Goal: Information Seeking & Learning: Learn about a topic

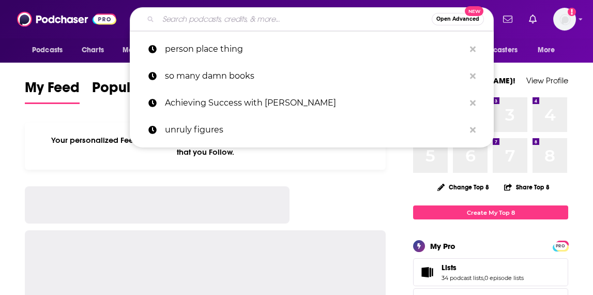
click at [286, 23] on input "Search podcasts, credits, & more..." at bounding box center [294, 19] width 273 height 17
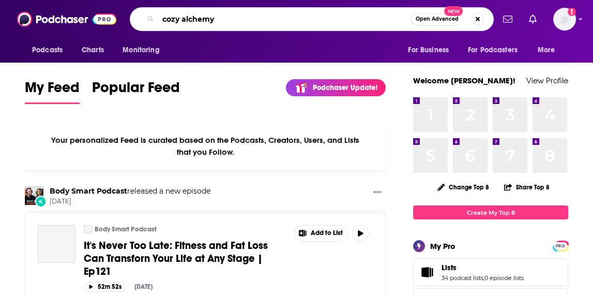
type input "cozy alchemy"
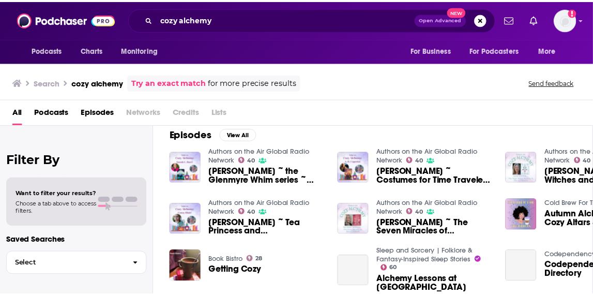
scroll to position [155, 0]
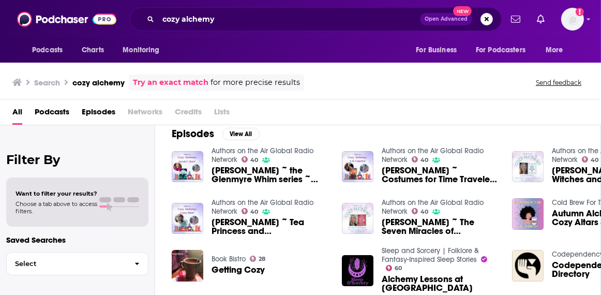
click at [288, 147] on link "Authors on the Air Global Radio Network" at bounding box center [262, 155] width 102 height 18
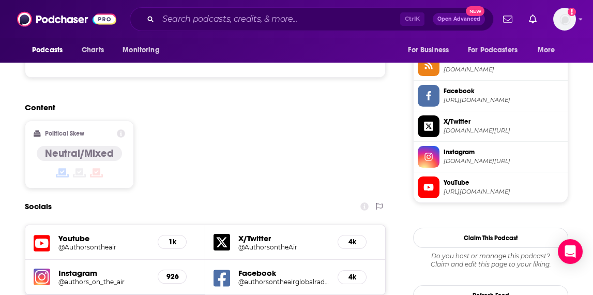
scroll to position [1085, 0]
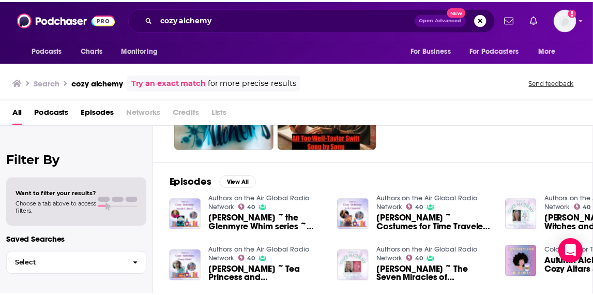
scroll to position [103, 0]
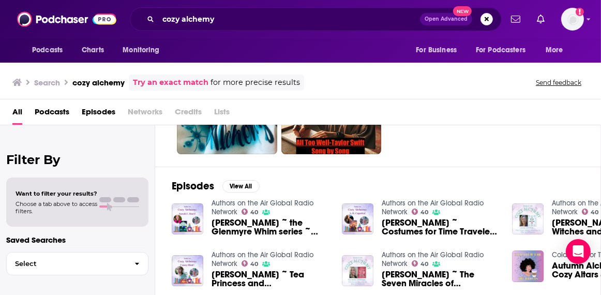
click at [284, 230] on span "[PERSON_NAME] ~ the Glenmyre Whim series ~ Cozy Alchemy Ep. 2" at bounding box center [270, 227] width 118 height 18
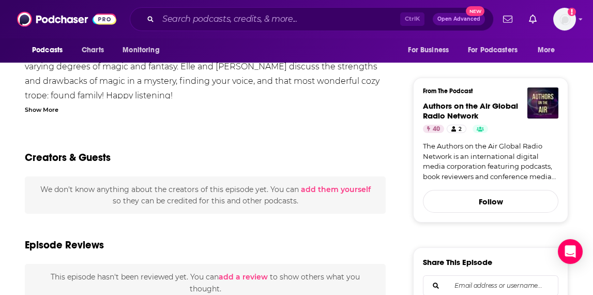
scroll to position [258, 0]
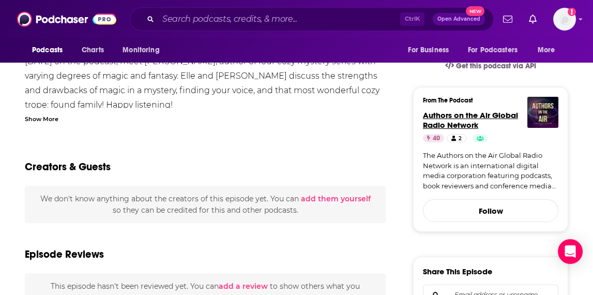
click at [453, 116] on span "Authors on the Air Global Radio Network" at bounding box center [470, 120] width 95 height 20
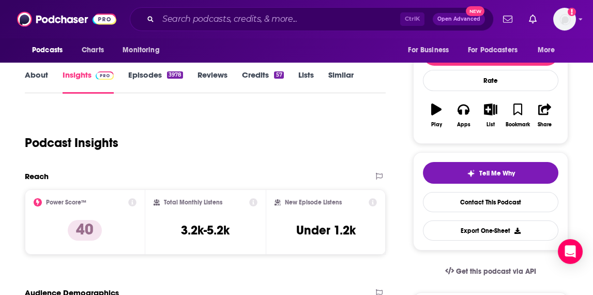
scroll to position [52, 0]
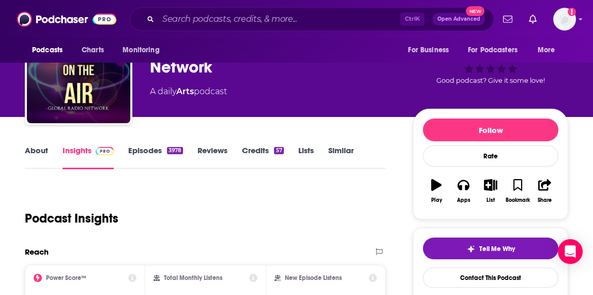
click at [42, 155] on link "About" at bounding box center [36, 157] width 23 height 24
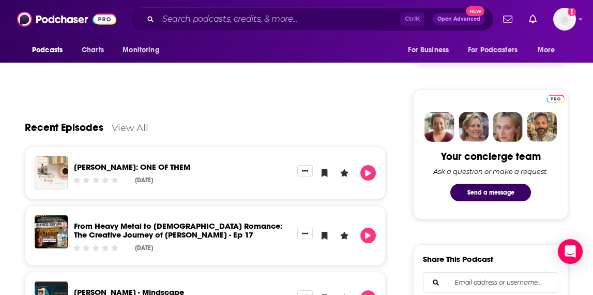
scroll to position [516, 0]
